Goal: Task Accomplishment & Management: Complete application form

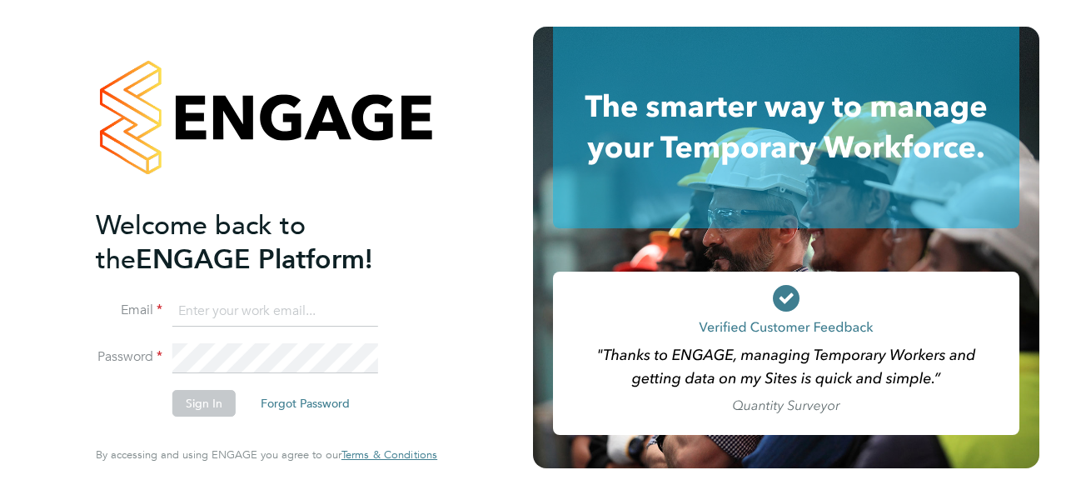
type input "[EMAIL_ADDRESS][DOMAIN_NAME]"
click at [212, 409] on button "Sign In" at bounding box center [203, 403] width 63 height 27
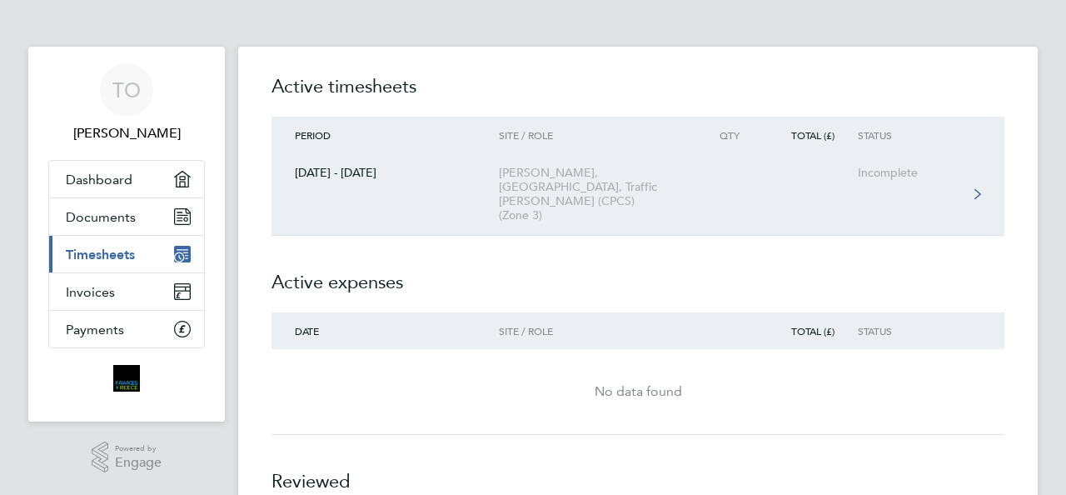
click at [854, 168] on link "25 - 31 Aug 2025 Morella Woods, Lenham, Traffic Marshall (CPCS) (Zone 3) Incomp…" at bounding box center [637, 194] width 733 height 82
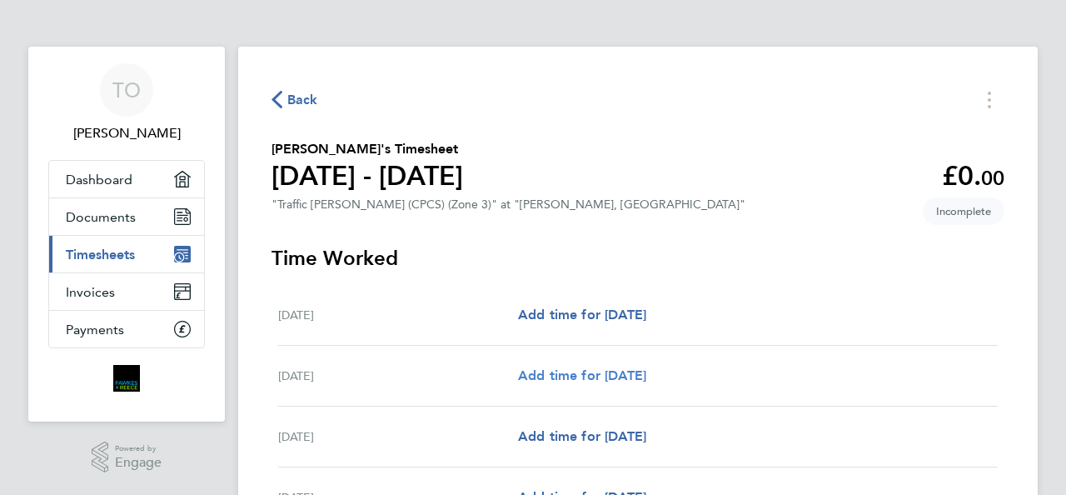
click at [627, 376] on span "Add time for Tue 26 Aug" at bounding box center [582, 375] width 128 height 16
select select "30"
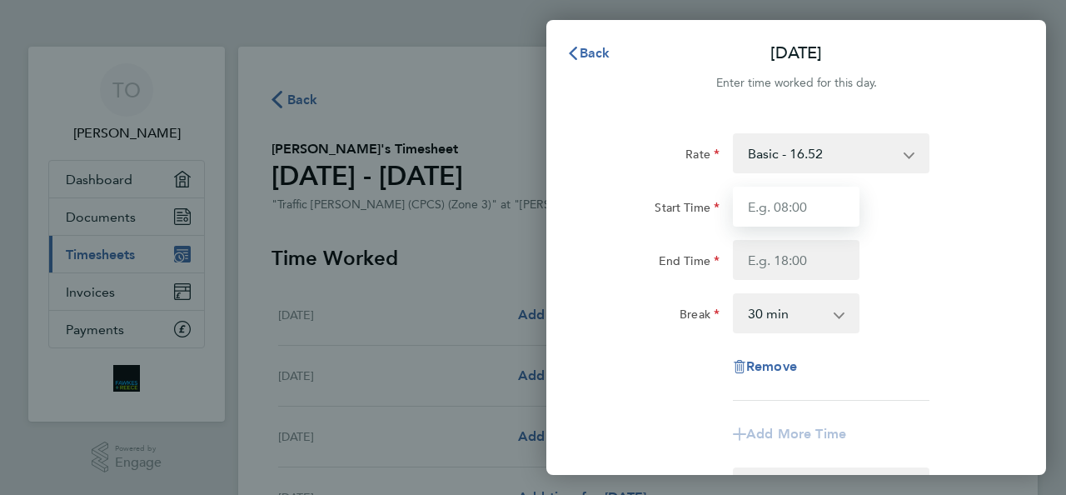
click at [789, 211] on input "Start Time" at bounding box center [796, 207] width 127 height 40
type input "07:30"
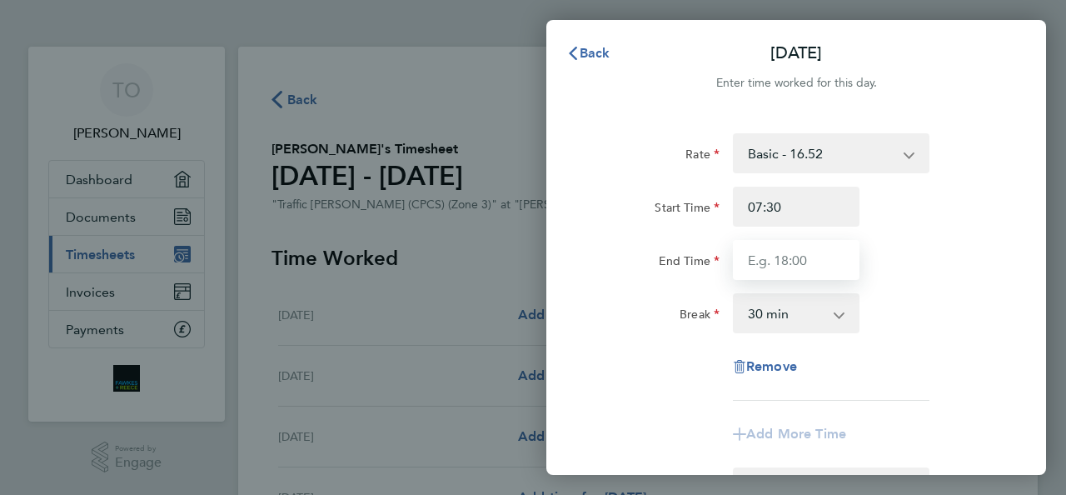
click at [794, 248] on input "End Time" at bounding box center [796, 260] width 127 height 40
type input "17:00"
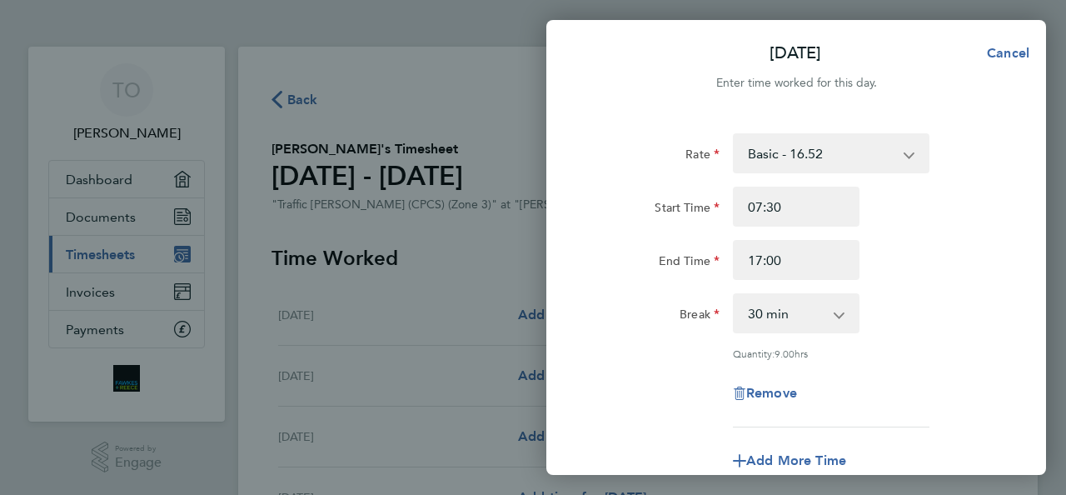
click at [976, 266] on div "End Time 17:00" at bounding box center [796, 260] width 420 height 40
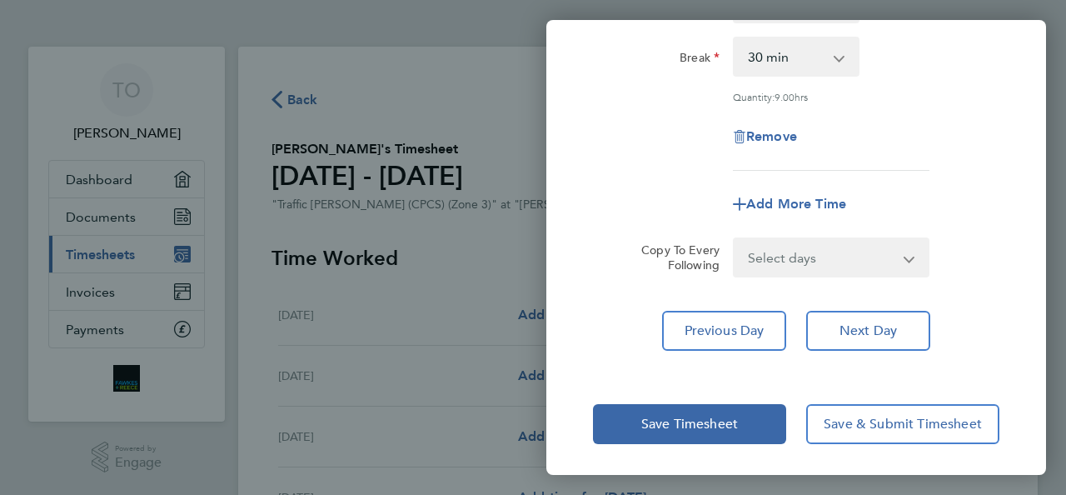
click at [878, 259] on select "Select days Day Weekday (Mon-Fri) Weekend (Sat-Sun) Wednesday Thursday Friday S…" at bounding box center [821, 257] width 175 height 37
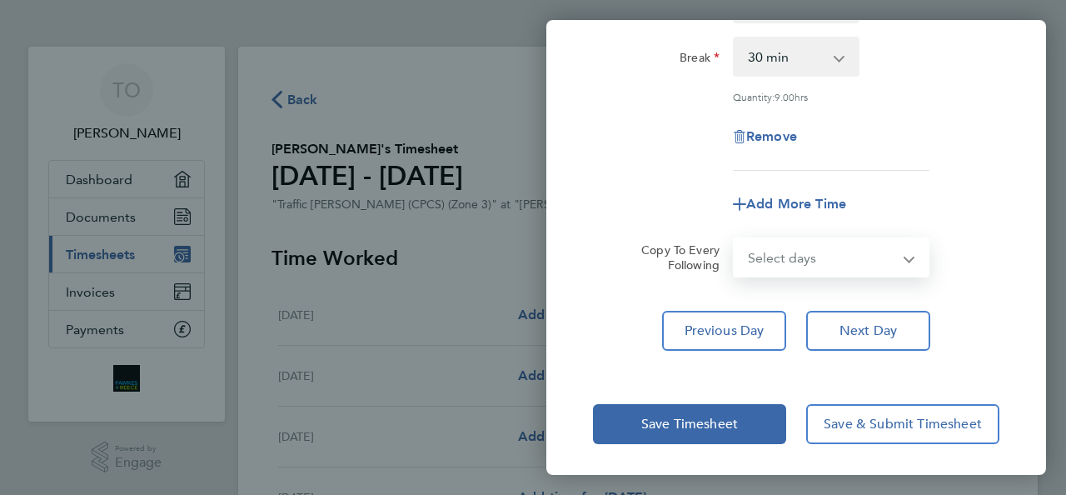
select select "WEEKDAY"
click at [734, 239] on select "Select days Day Weekday (Mon-Fri) Weekend (Sat-Sun) Wednesday Thursday Friday S…" at bounding box center [821, 257] width 175 height 37
select select "2025-08-31"
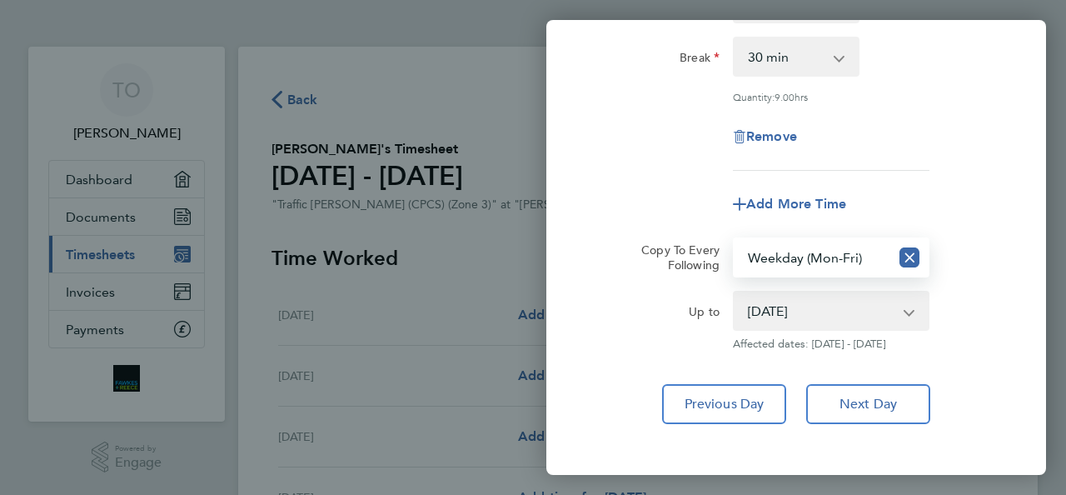
click at [1065, 395] on div "Tue 26 Aug Cancel Enter time worked for this day. Rate Basic - 16.52 Start Time…" at bounding box center [533, 247] width 1066 height 495
click at [1002, 357] on div "Rate Basic - 16.52 Start Time 07:30 End Time 17:00 Break 0 min 15 min 30 min 45…" at bounding box center [796, 150] width 500 height 587
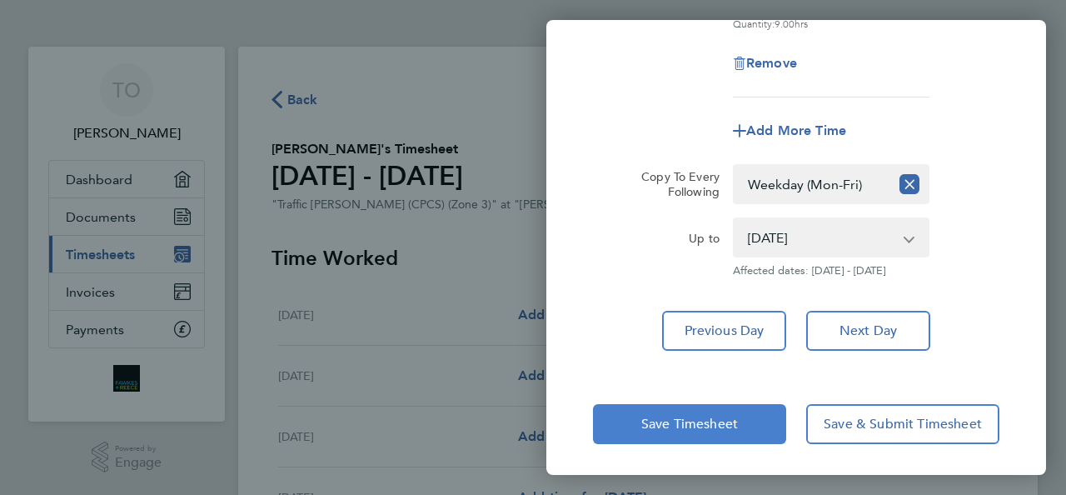
click at [767, 420] on button "Save Timesheet" at bounding box center [689, 424] width 193 height 40
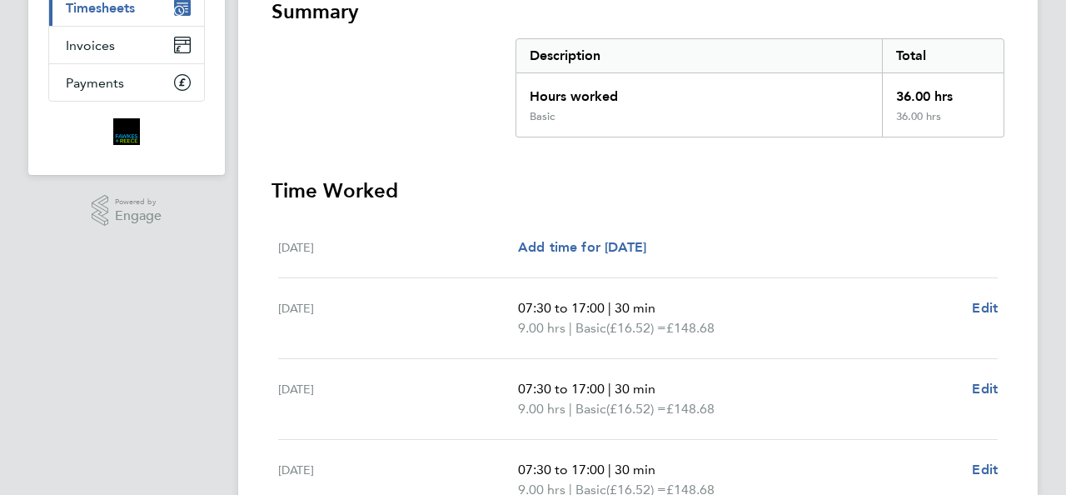
scroll to position [620, 0]
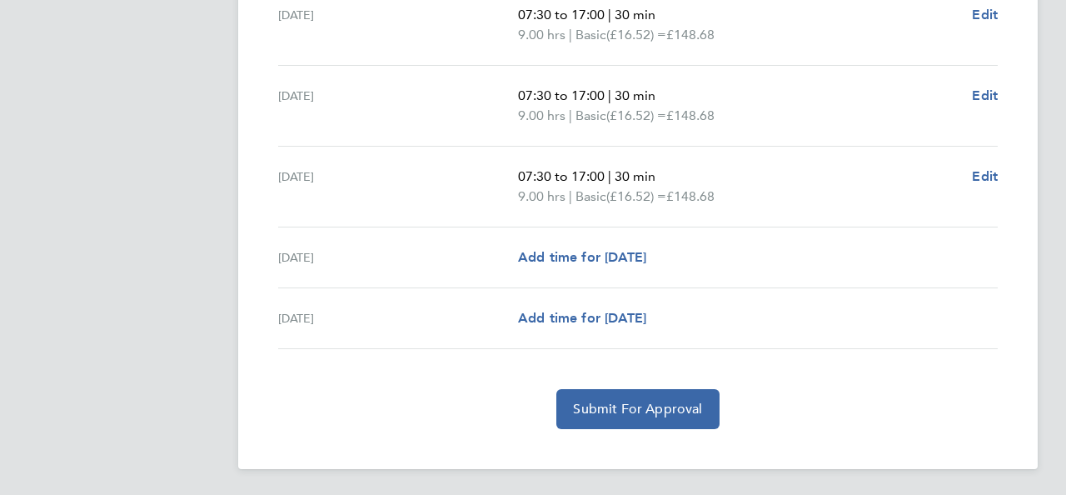
drag, startPoint x: 1047, startPoint y: 274, endPoint x: 1025, endPoint y: 205, distance: 72.4
